Goal: Transaction & Acquisition: Purchase product/service

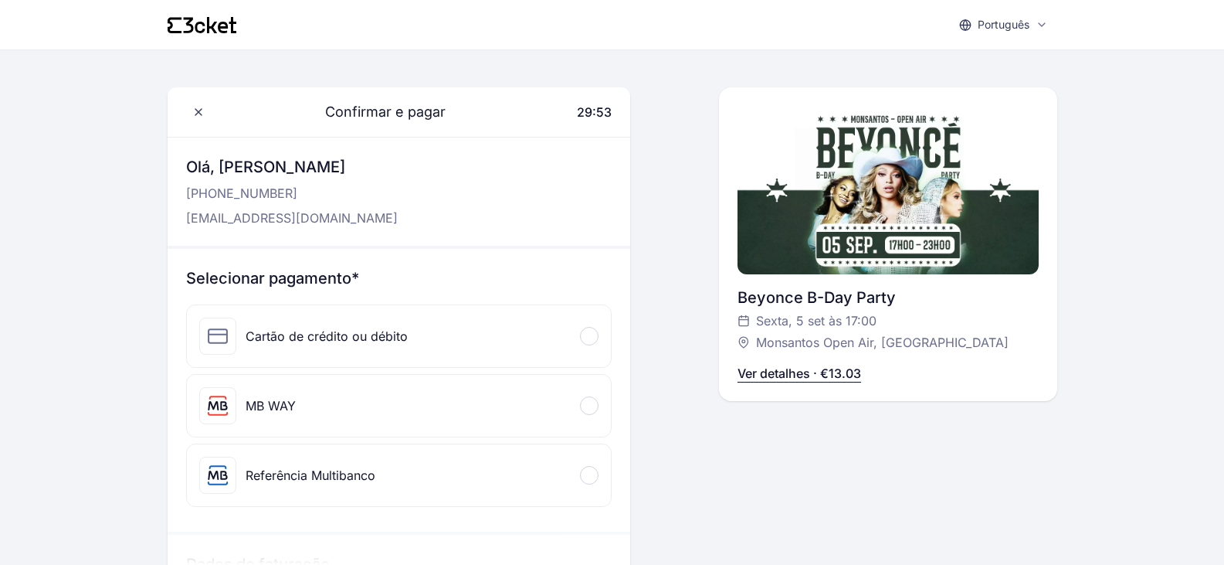
click at [414, 409] on div "MB WAY" at bounding box center [399, 406] width 424 height 62
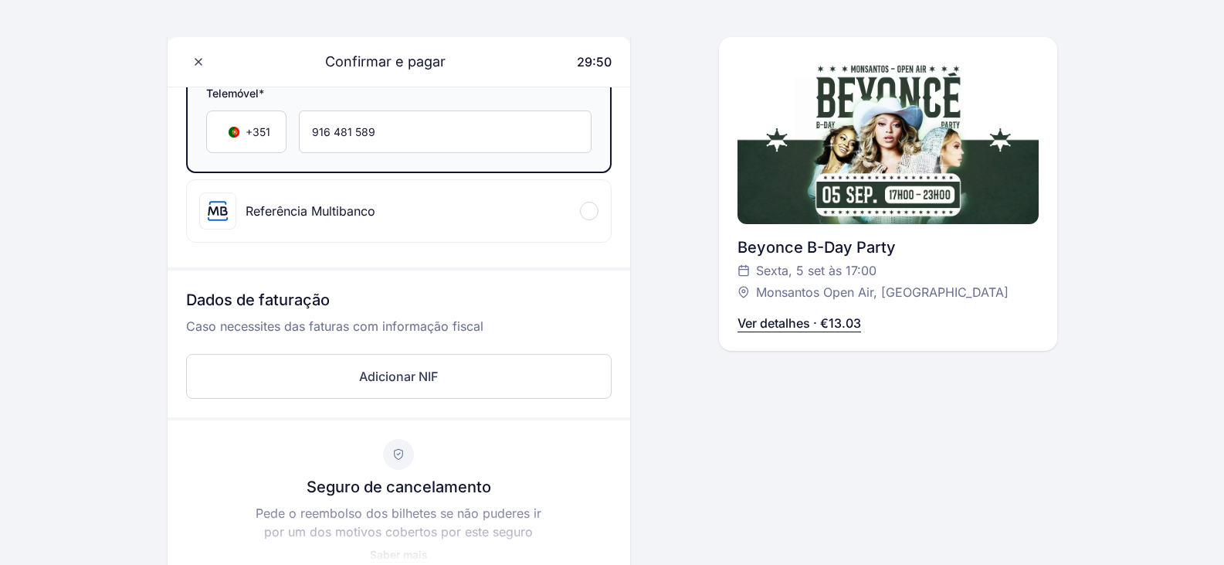
scroll to position [386, 0]
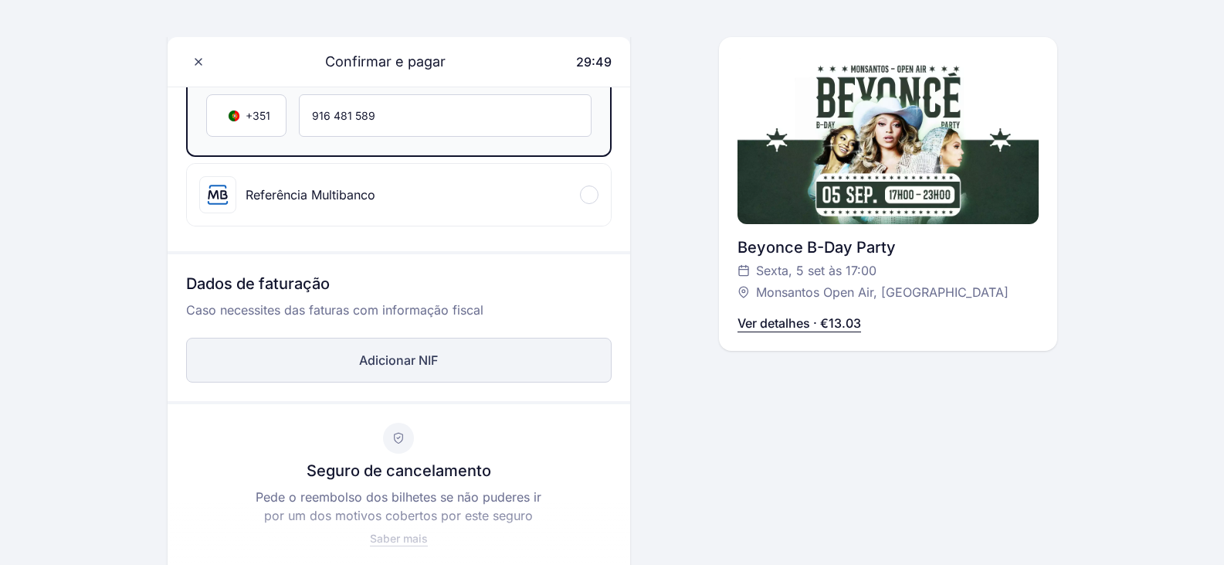
click at [553, 363] on button "Adicionar NIF" at bounding box center [399, 360] width 426 height 45
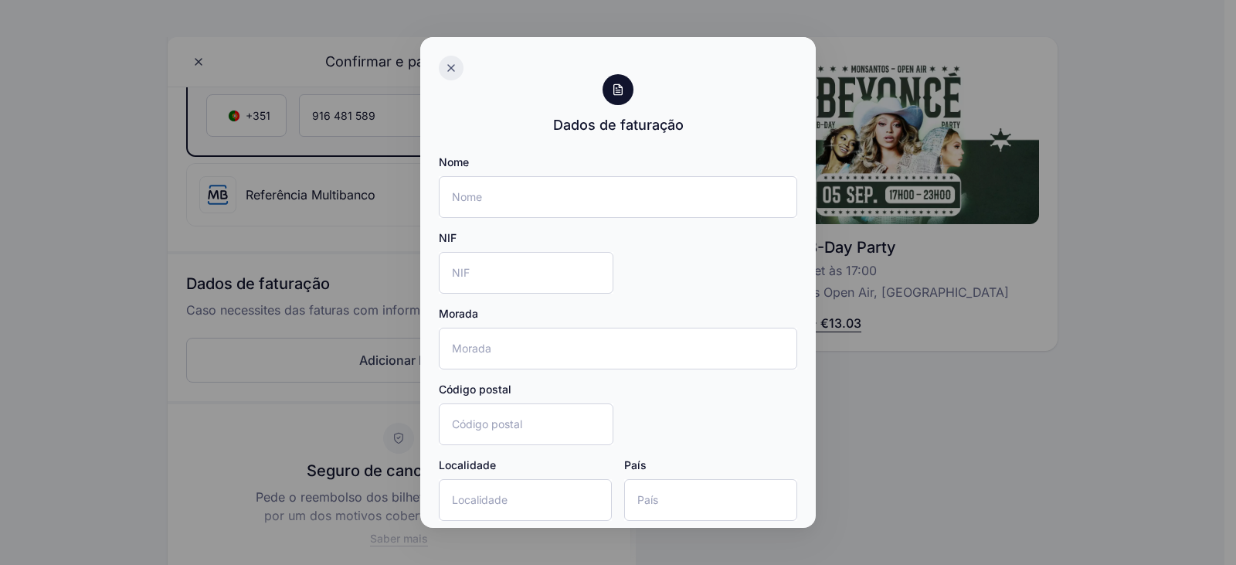
click at [453, 68] on icon at bounding box center [451, 68] width 12 height 12
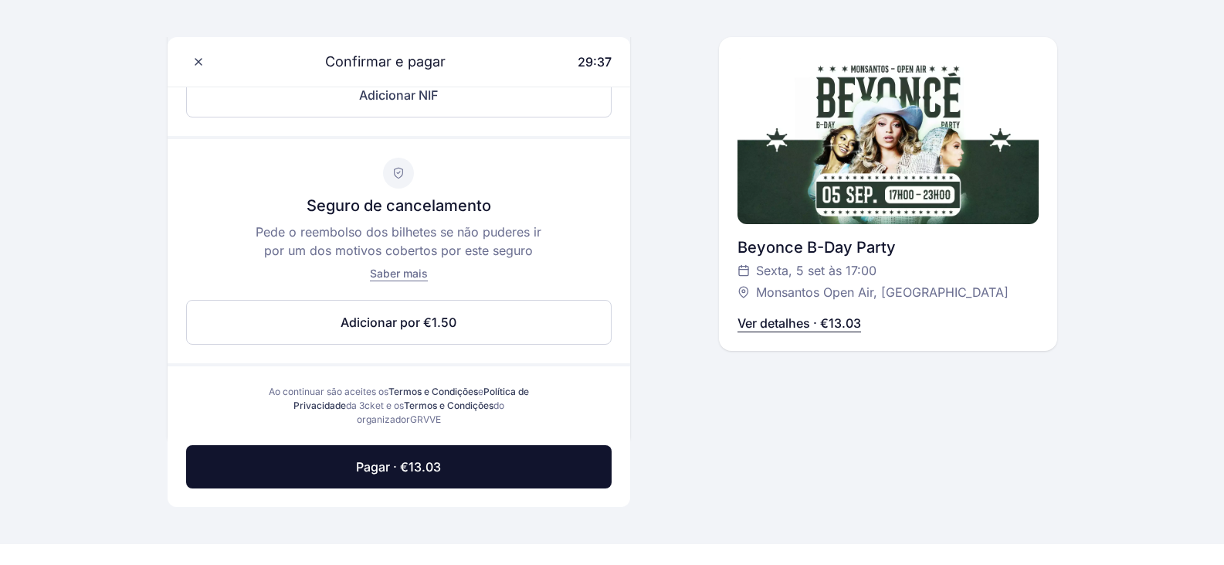
scroll to position [695, 0]
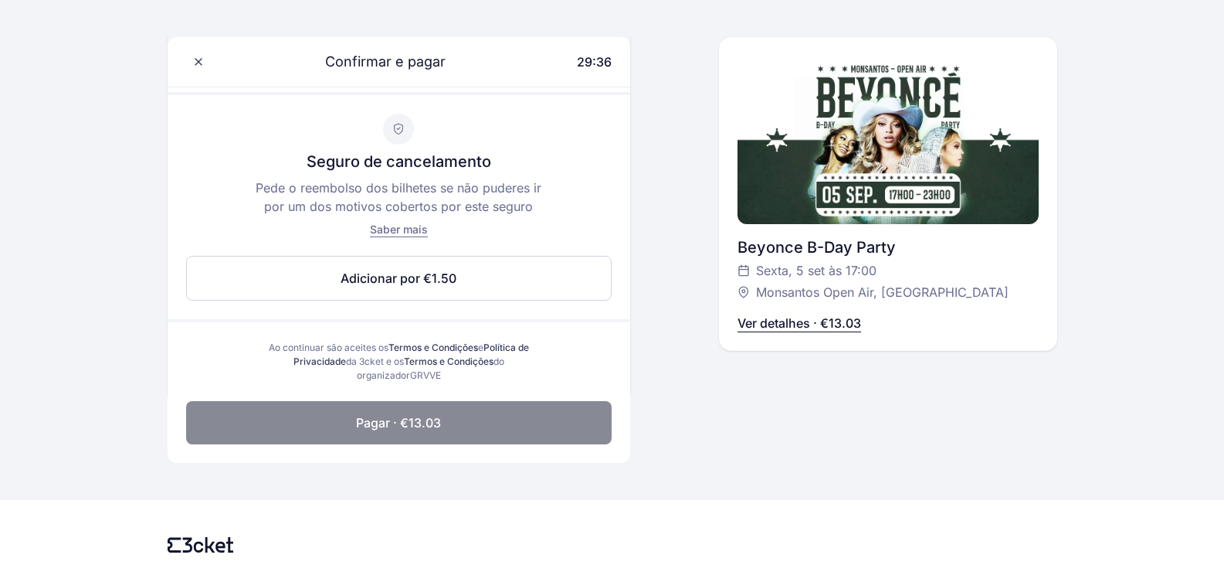
click at [553, 413] on button "Pagar · €13.03" at bounding box center [399, 422] width 426 height 43
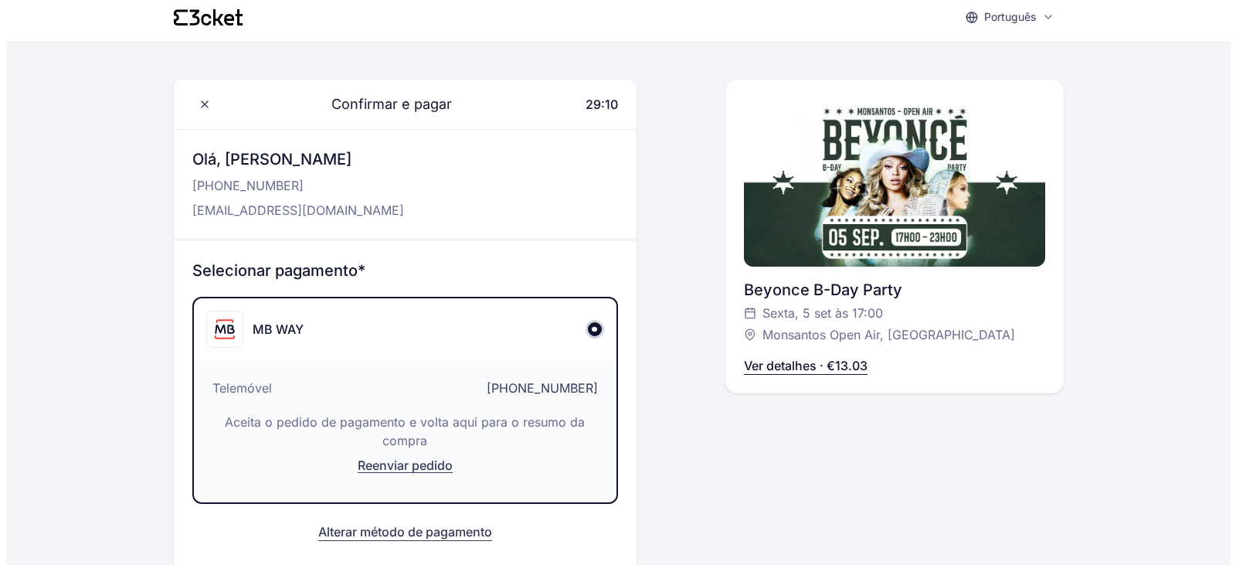
scroll to position [0, 0]
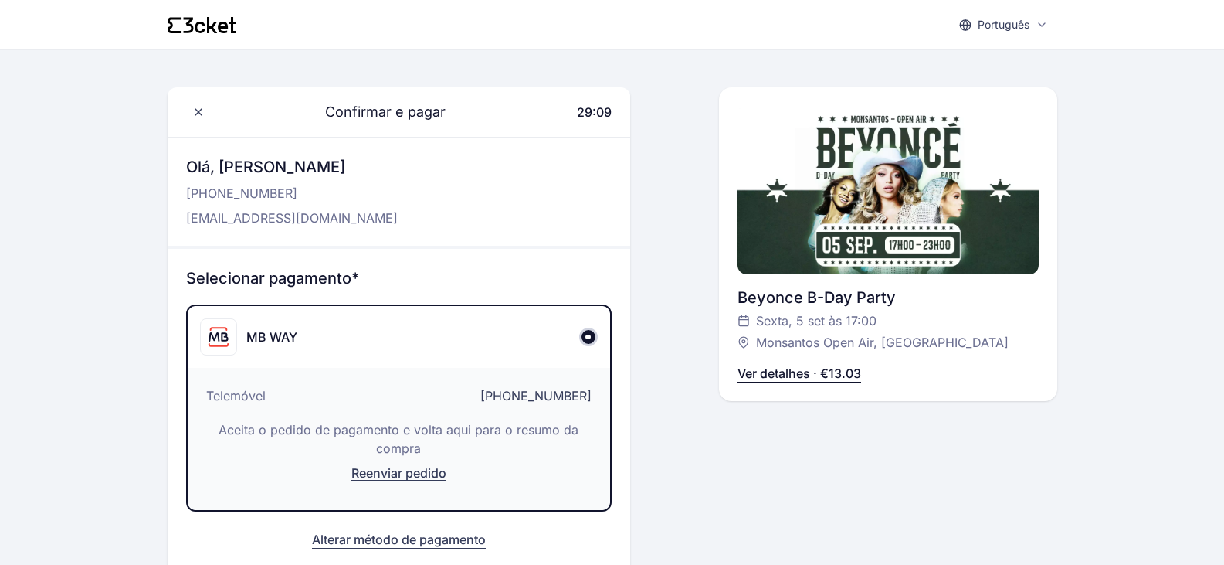
click at [230, 26] on icon at bounding box center [202, 25] width 69 height 16
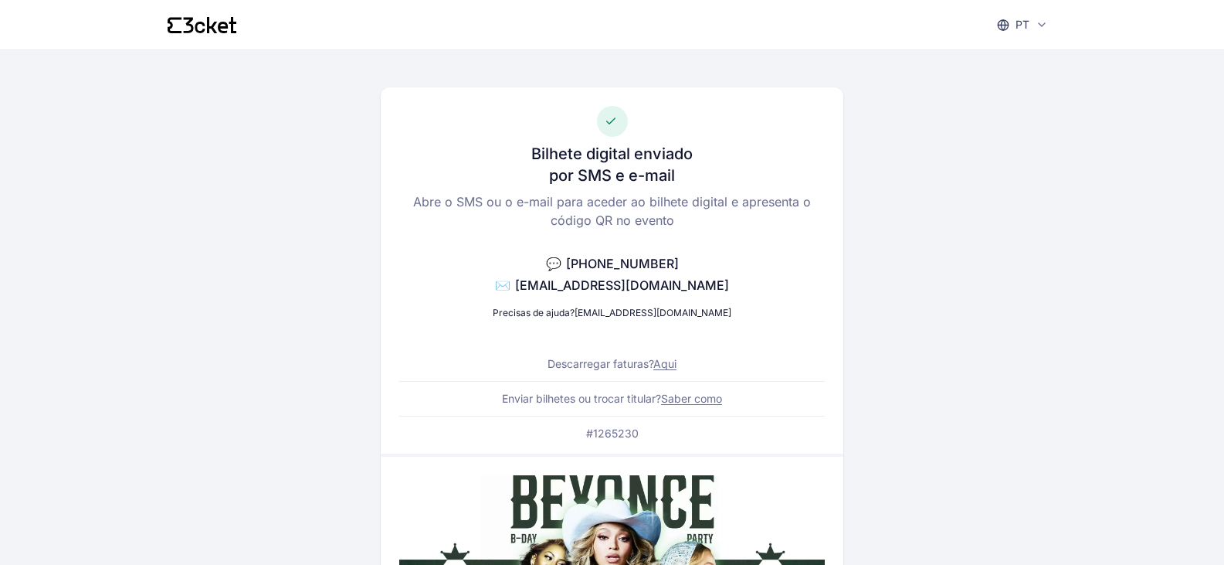
click at [195, 22] on icon at bounding box center [202, 25] width 69 height 16
